Goal: Information Seeking & Learning: Learn about a topic

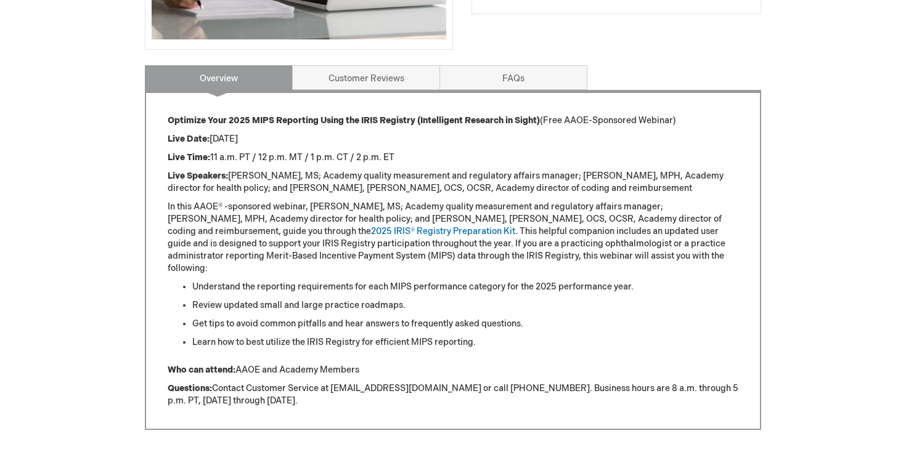
scroll to position [445, 0]
click at [604, 74] on div "Overview Optimize Your 2025 MIPS Reporting Using the IRIS Registry (Intelligent…" at bounding box center [453, 247] width 616 height 367
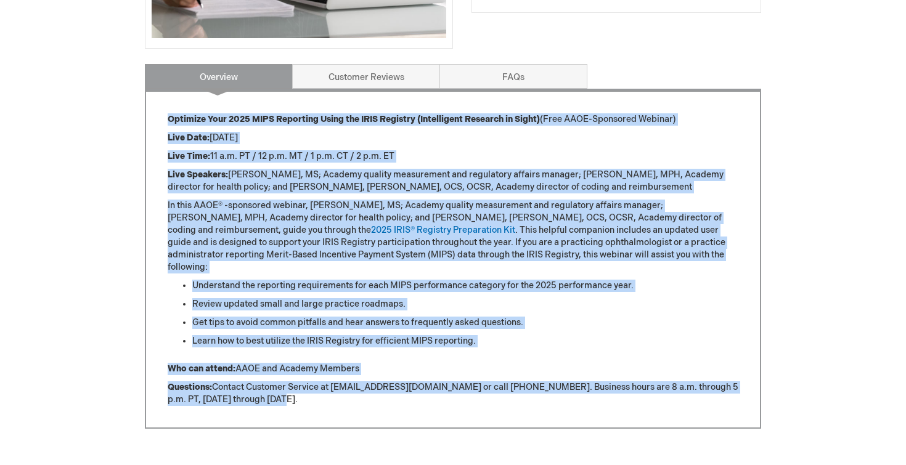
drag, startPoint x: 294, startPoint y: 387, endPoint x: 166, endPoint y: 121, distance: 294.6
click at [166, 121] on div "Optimize Your 2025 MIPS Reporting Using the IRIS Registry (Intelligent Research…" at bounding box center [453, 259] width 616 height 340
drag, startPoint x: 276, startPoint y: 391, endPoint x: 167, endPoint y: 121, distance: 291.7
click at [168, 121] on div "Optimize Your 2025 MIPS Reporting Using the IRIS Registry (Intelligent Research…" at bounding box center [453, 259] width 571 height 293
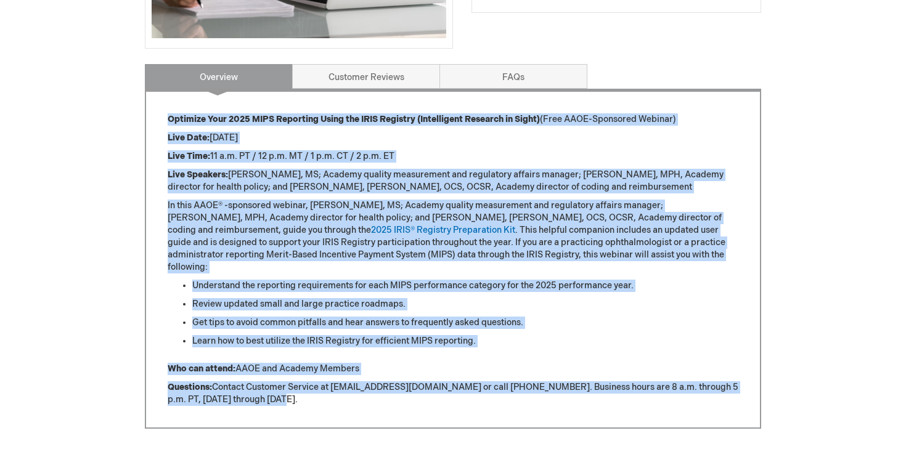
copy div "Loremips Dolo 2264 SITA Consectet Adipi eli SEDD Eiusmodt (Incididuntu Laboreet…"
click at [388, 81] on link "Customer Reviews" at bounding box center [366, 76] width 148 height 25
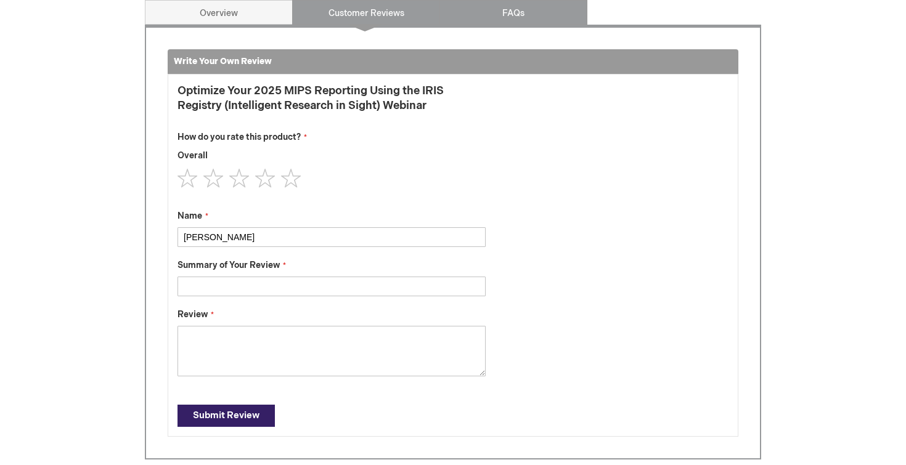
click at [516, 12] on link "FAQs" at bounding box center [513, 12] width 148 height 25
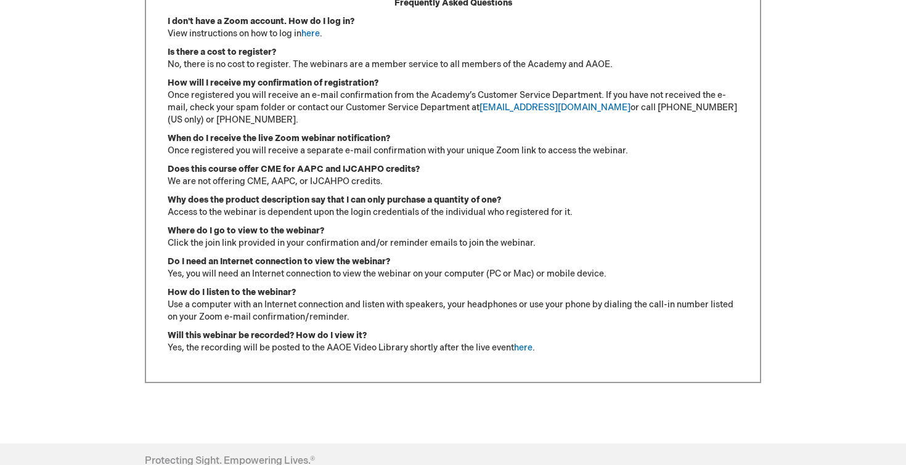
scroll to position [456, 0]
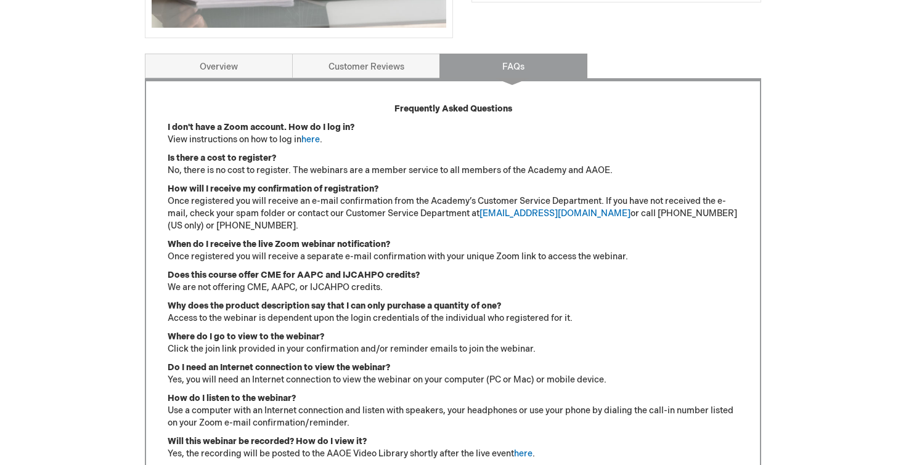
click at [81, 92] on div "[PERSON_NAME] Log Out Search My Cart CLOSE RECENTLY ADDED ITEM(S) Close There a…" at bounding box center [453, 144] width 906 height 1201
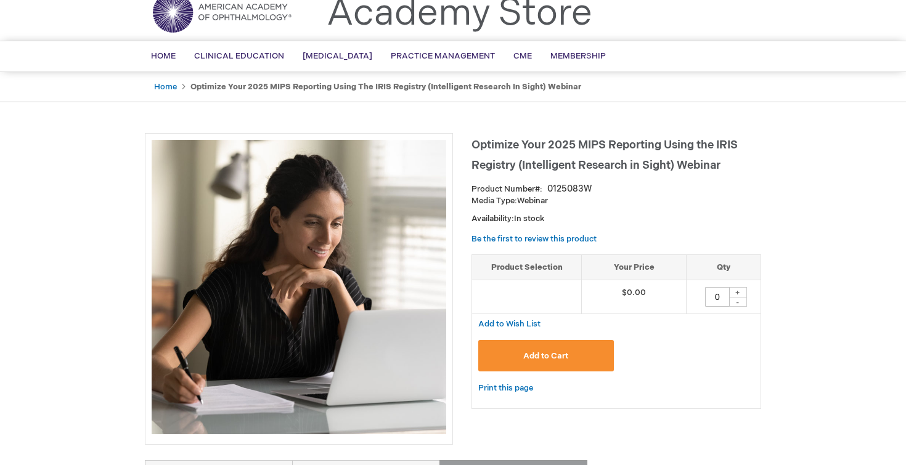
scroll to position [0, 0]
